Goal: Information Seeking & Learning: Understand process/instructions

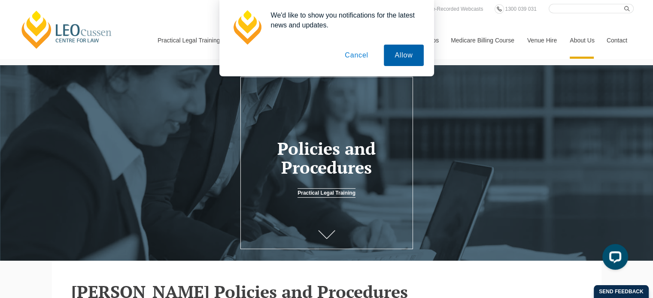
click at [406, 59] on button "Allow" at bounding box center [403, 55] width 39 height 21
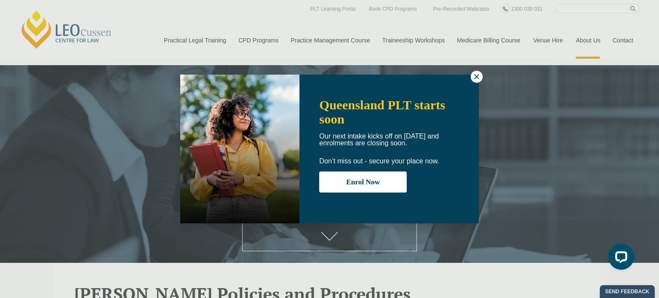
click at [490, 76] on div "Queensland PLT starts soon Our next intake kicks off on 22 September and enrolm…" at bounding box center [329, 149] width 659 height 298
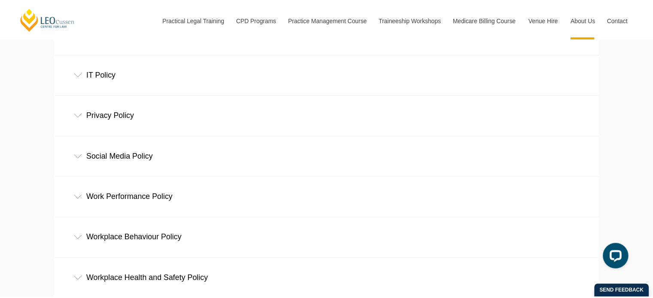
scroll to position [472, 0]
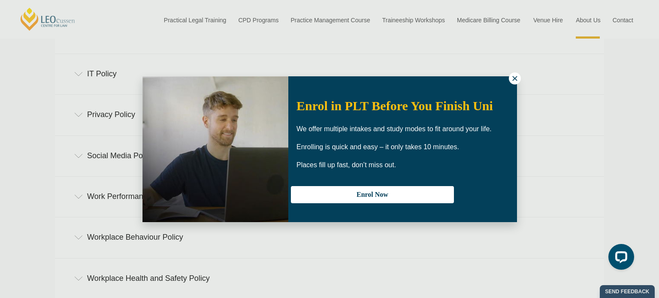
click at [511, 74] on button at bounding box center [515, 79] width 12 height 12
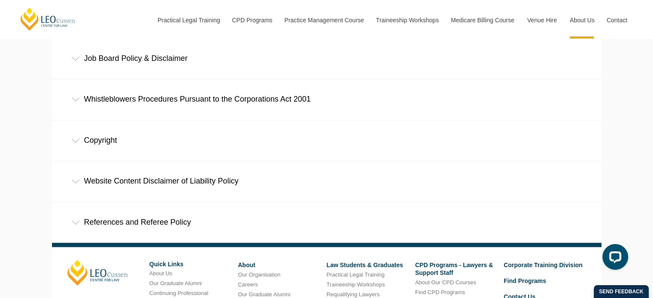
scroll to position [773, 0]
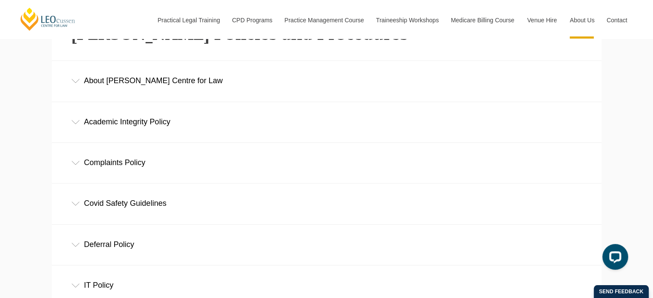
scroll to position [258, 0]
click at [75, 125] on icon at bounding box center [75, 123] width 9 height 4
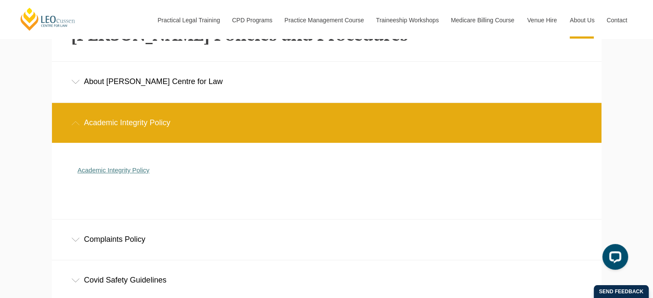
click at [101, 172] on link "Academic Integrity Policy" at bounding box center [114, 170] width 72 height 7
